Goal: Task Accomplishment & Management: Complete application form

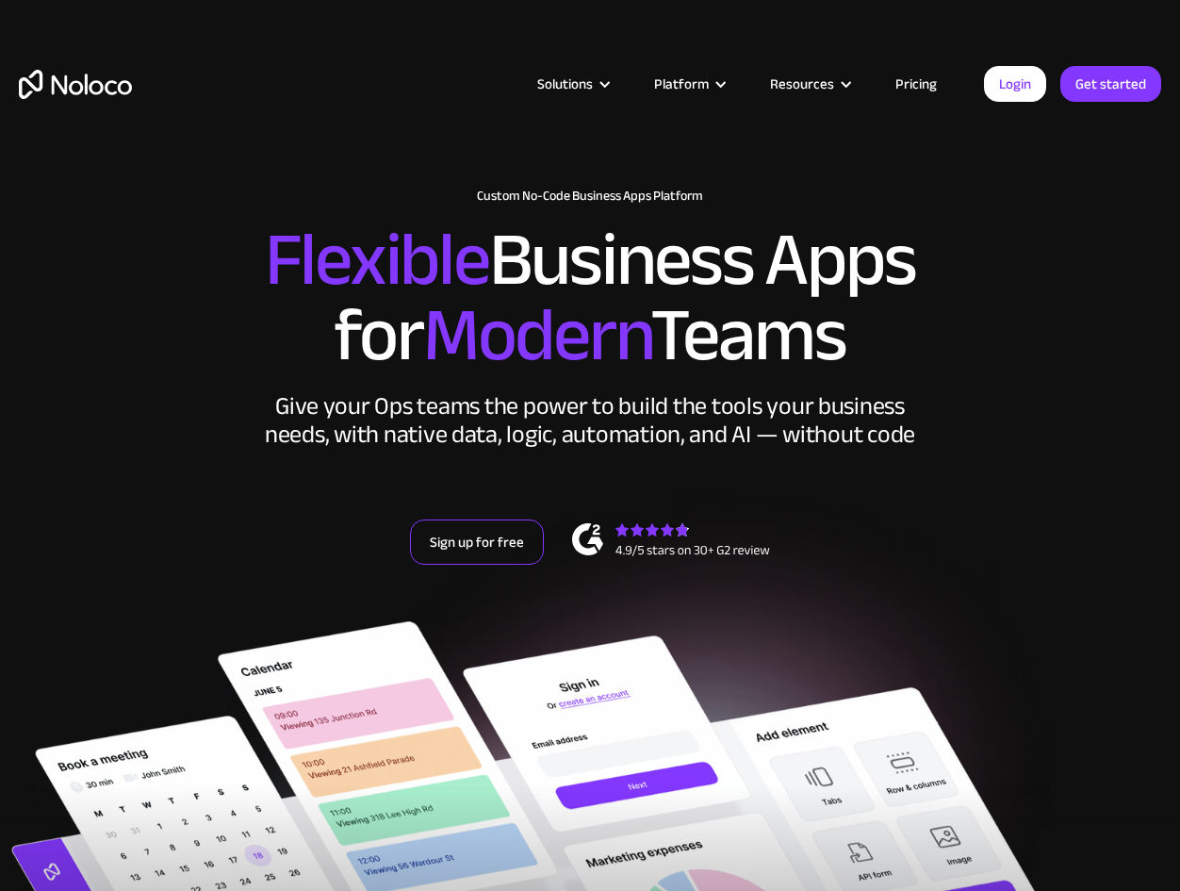
click at [471, 554] on link "Sign up for free" at bounding box center [477, 541] width 134 height 45
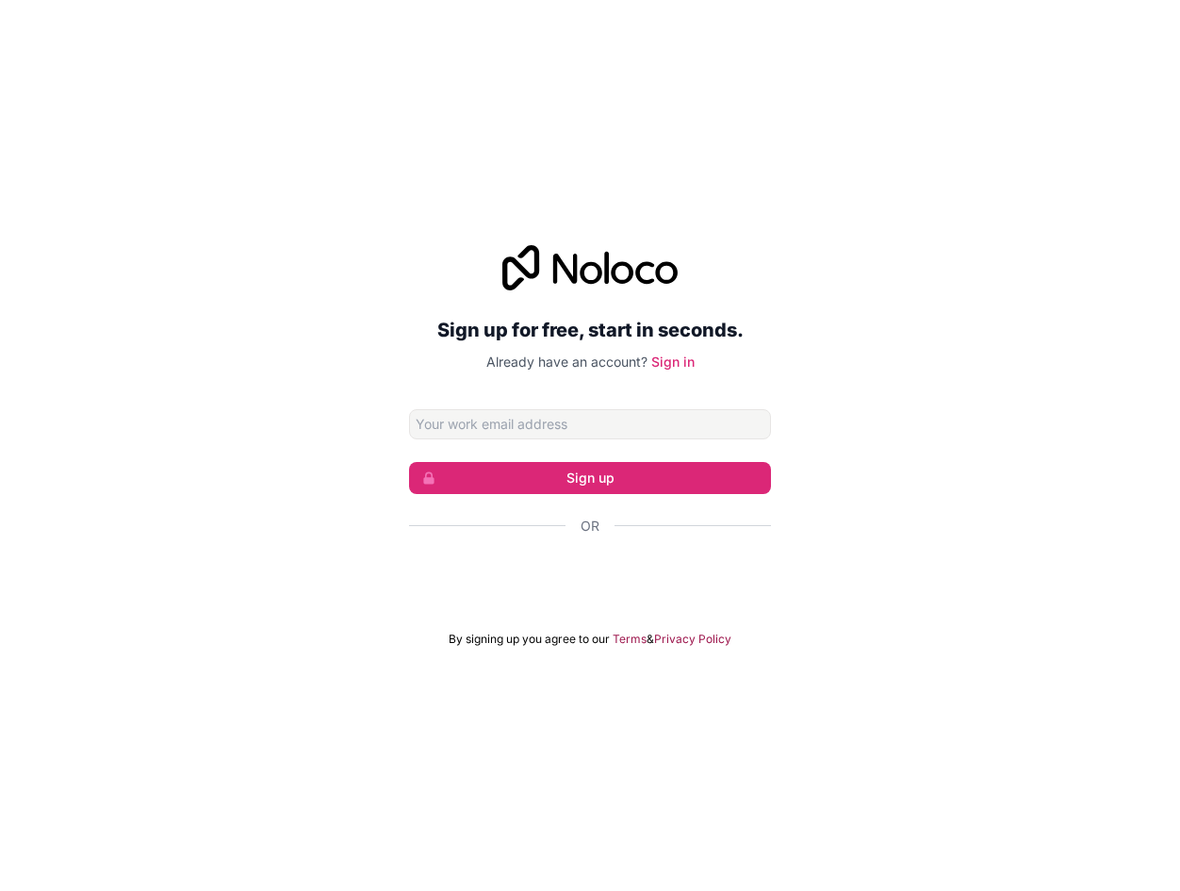
click at [614, 413] on input "Email address" at bounding box center [590, 424] width 362 height 30
click at [609, 417] on input "Email address" at bounding box center [590, 424] width 362 height 30
click at [547, 565] on div "Se connecter avec Google. S'ouvre dans un nouvel onglet." at bounding box center [590, 576] width 362 height 41
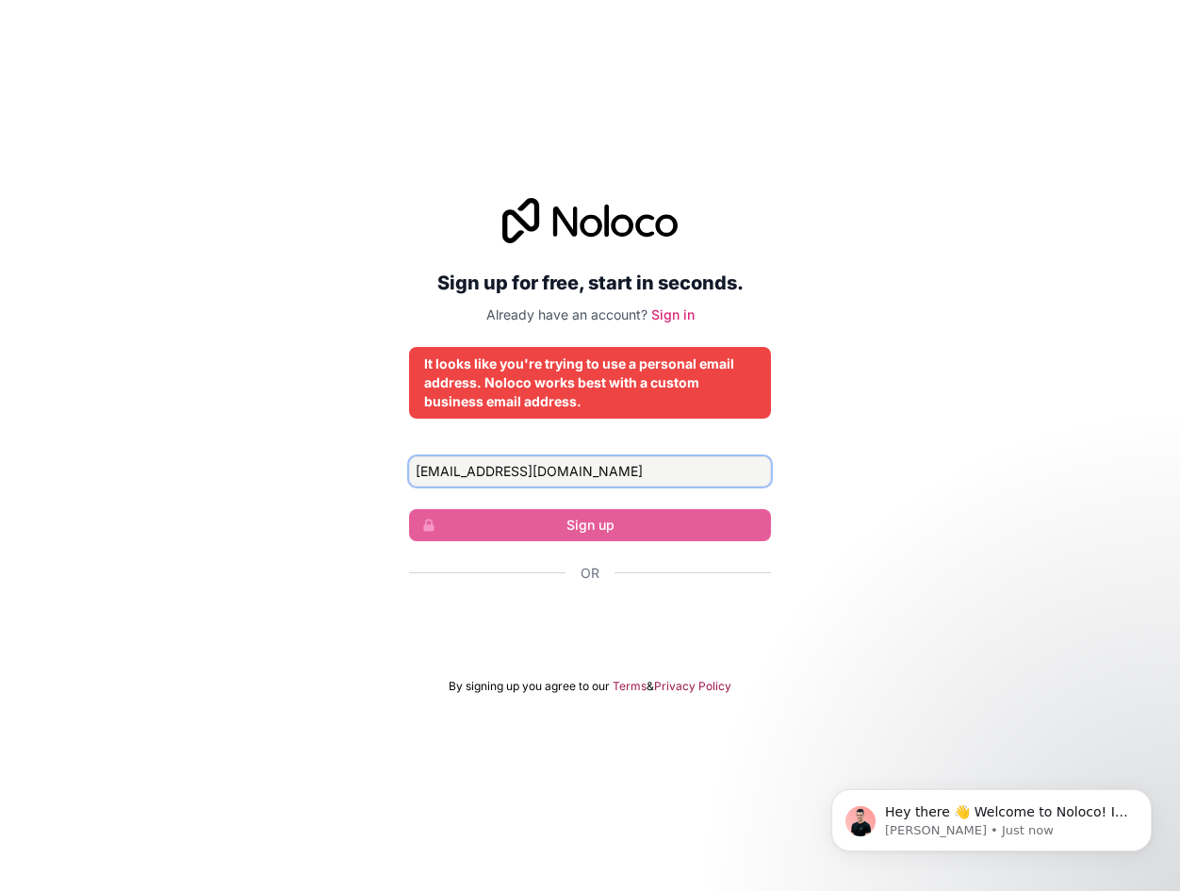
drag, startPoint x: 656, startPoint y: 474, endPoint x: 209, endPoint y: 483, distance: 446.8
click at [209, 483] on div "Sign up for free, start in seconds. Already have an account? Sign in It looks l…" at bounding box center [590, 446] width 1180 height 549
drag, startPoint x: 608, startPoint y: 476, endPoint x: 414, endPoint y: 467, distance: 194.3
click at [414, 467] on input "inass.elhaouari01@gmail.com" at bounding box center [590, 471] width 362 height 30
type input "12412069@edu.sorbonne-paris-nord.fr"
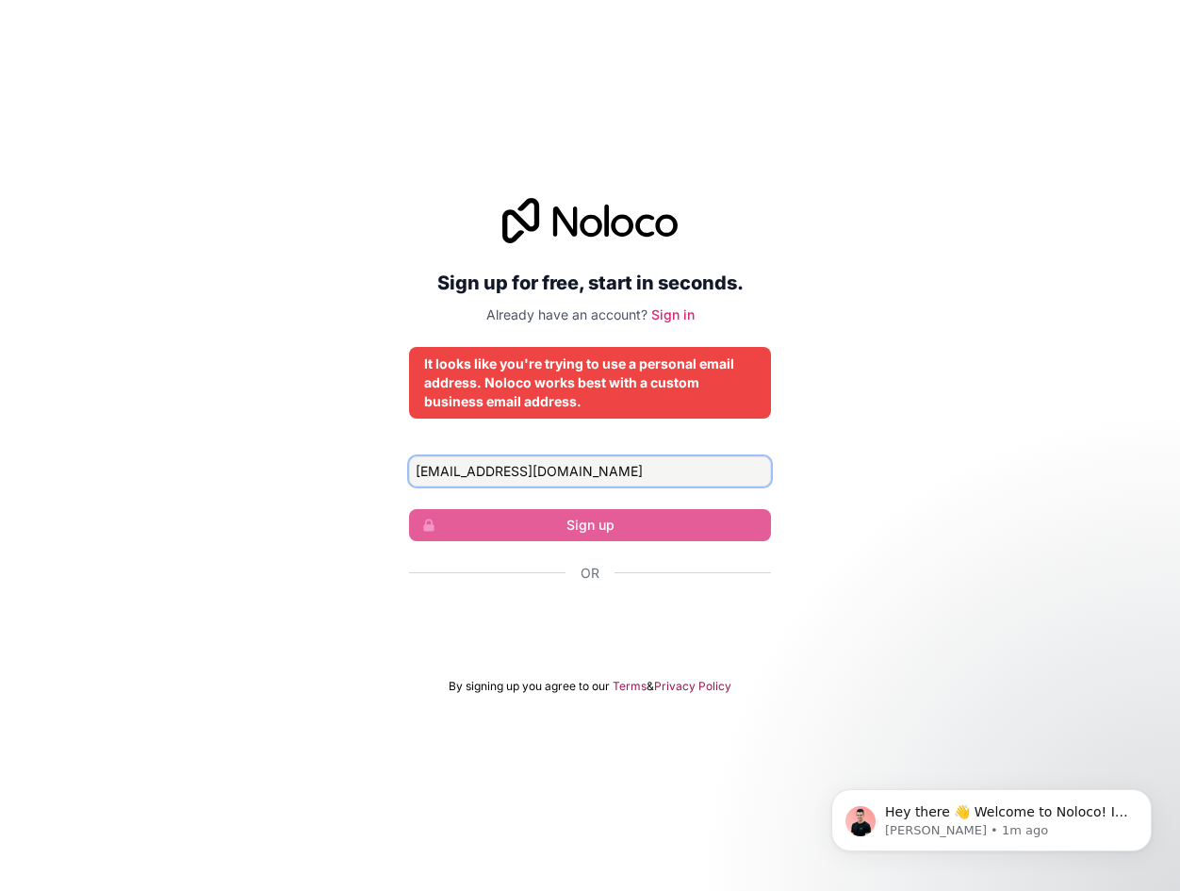
click at [598, 471] on input "12412069@edu.sorbonne-paris-nord.fr" at bounding box center [590, 471] width 362 height 30
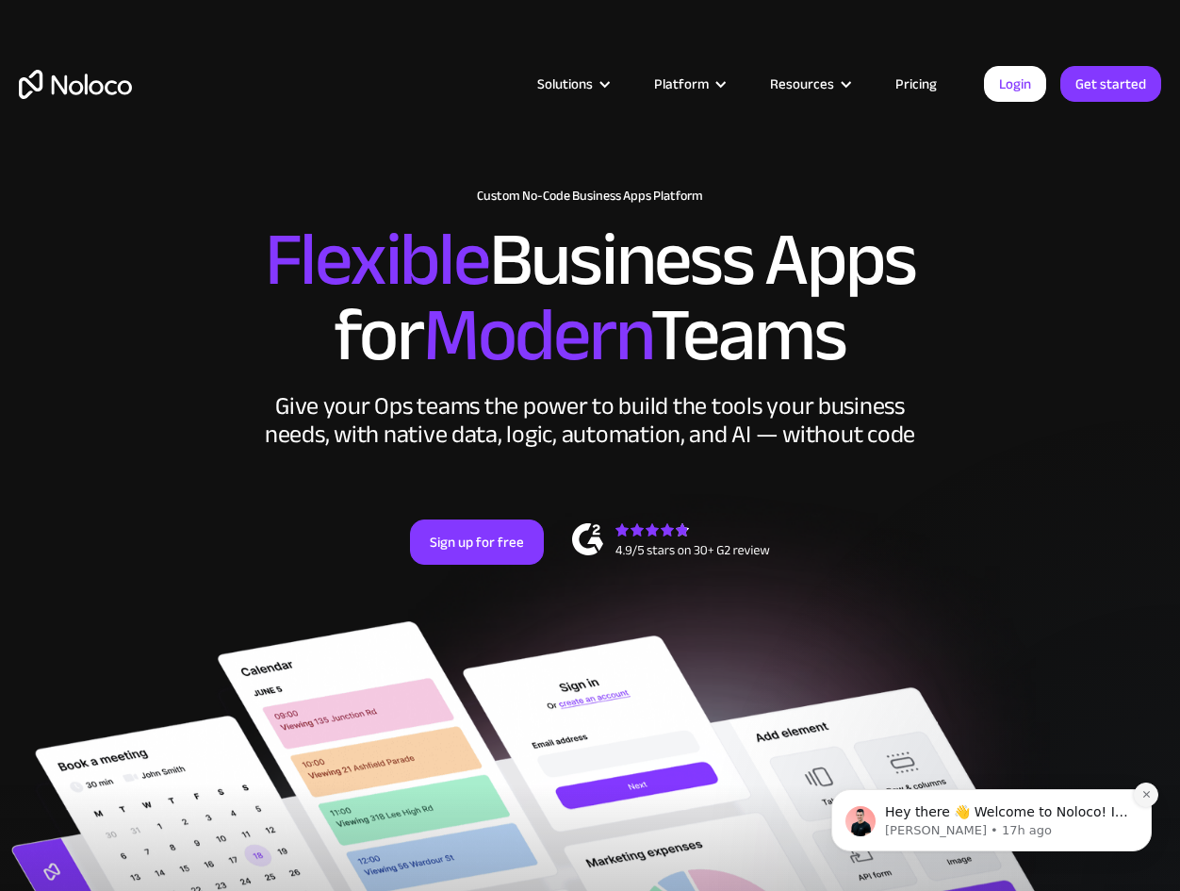
click at [1147, 799] on icon "Dismiss notification" at bounding box center [1146, 794] width 10 height 10
